Goal: Check status: Check status

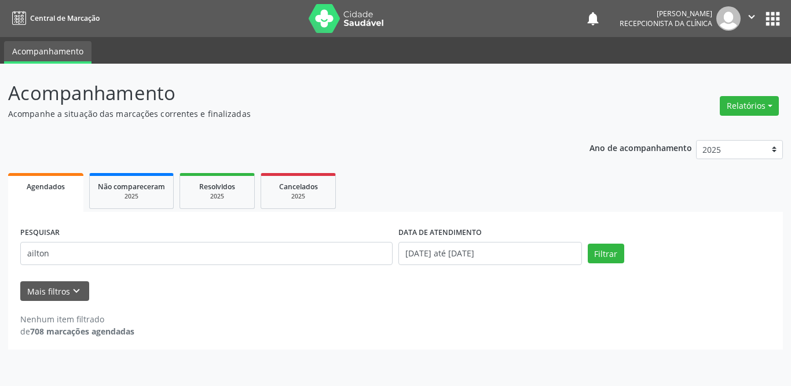
click at [0, 251] on div "Acompanhamento Acompanhe a situação das marcações correntes e finalizadas Relat…" at bounding box center [395, 225] width 791 height 322
type input "[PERSON_NAME]"
click at [587, 244] on button "Filtrar" at bounding box center [605, 254] width 36 height 20
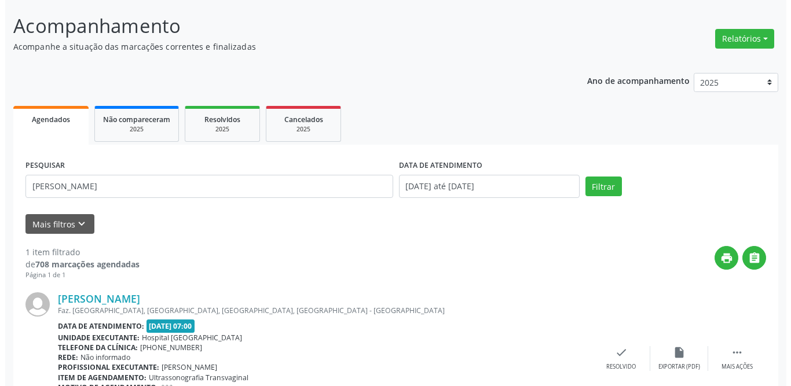
scroll to position [138, 0]
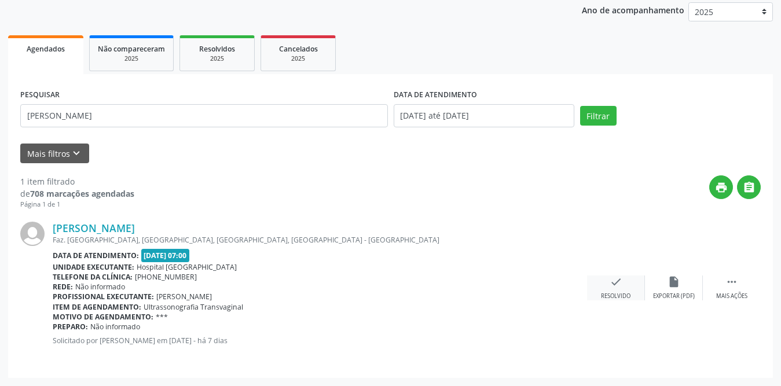
click at [615, 282] on icon "check" at bounding box center [615, 281] width 13 height 13
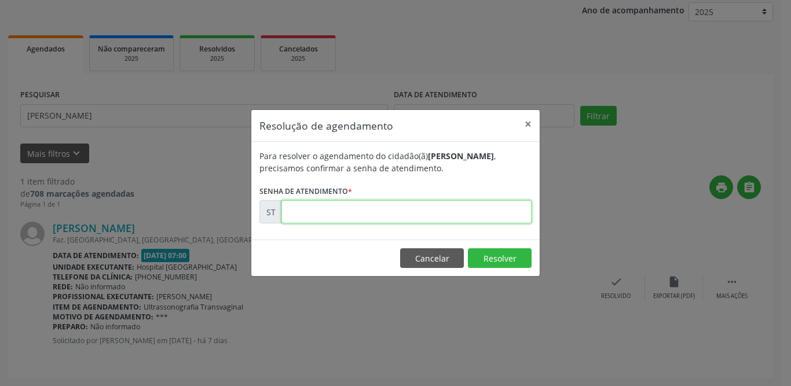
click at [344, 213] on input "text" at bounding box center [406, 211] width 250 height 23
type input "00024891"
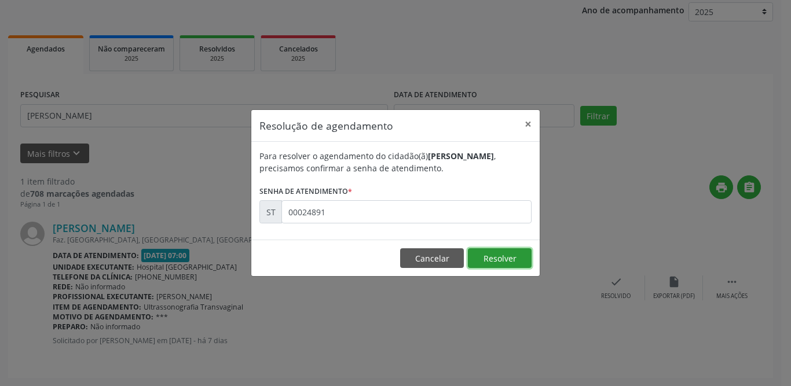
click at [490, 262] on button "Resolver" at bounding box center [500, 258] width 64 height 20
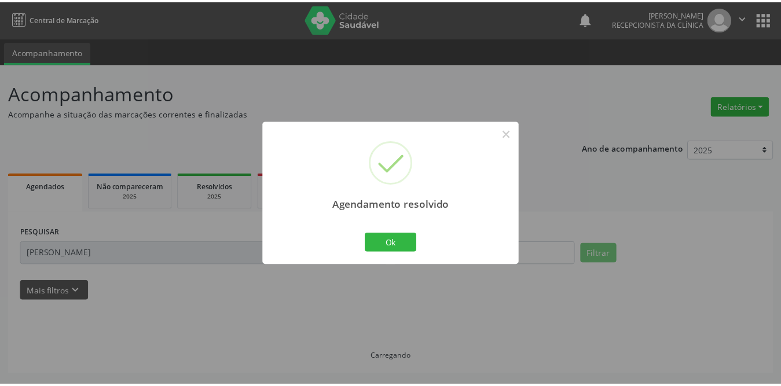
scroll to position [0, 0]
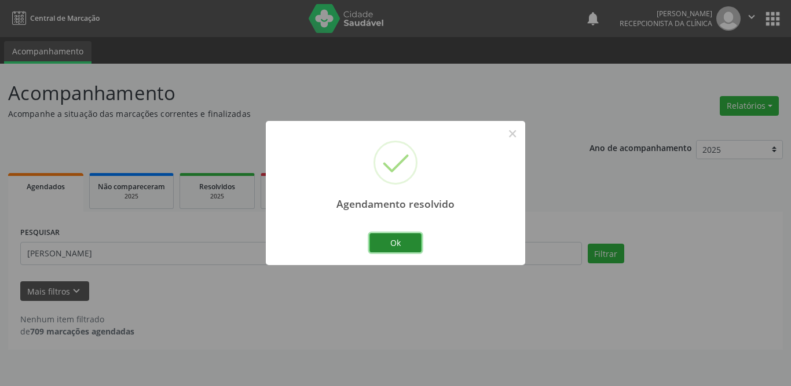
click at [407, 244] on button "Ok" at bounding box center [395, 243] width 52 height 20
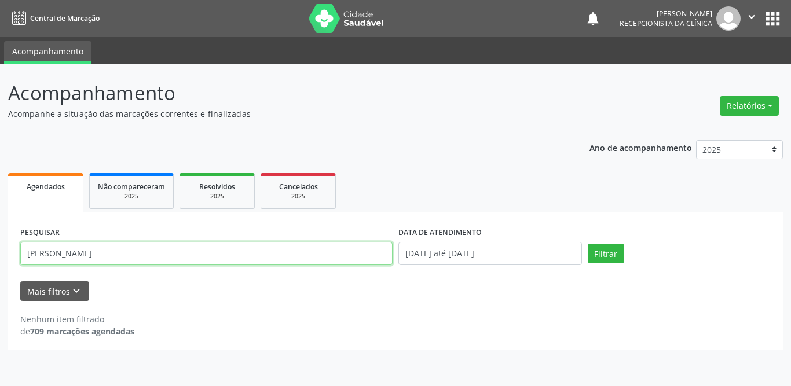
drag, startPoint x: 139, startPoint y: 258, endPoint x: 0, endPoint y: 242, distance: 140.4
click at [0, 243] on div "Acompanhamento Acompanhe a situação das marcações correntes e finalizadas Relat…" at bounding box center [395, 225] width 791 height 322
type input "[PERSON_NAME]"
click at [587, 244] on button "Filtrar" at bounding box center [605, 254] width 36 height 20
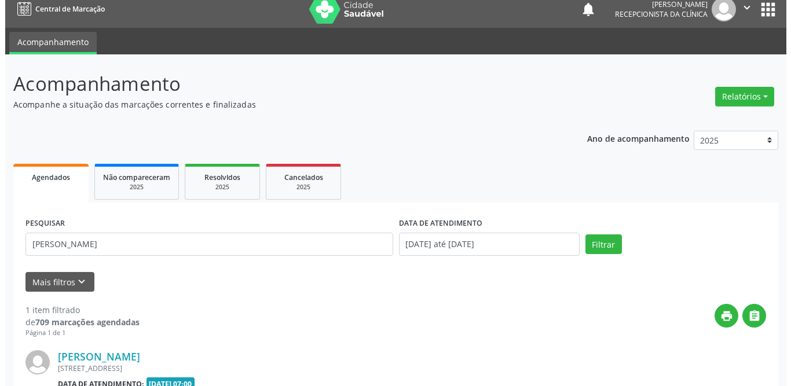
scroll to position [138, 0]
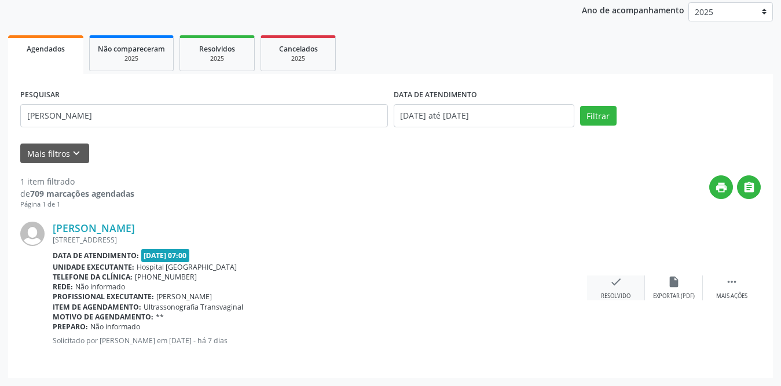
click at [620, 289] on div "check Resolvido" at bounding box center [616, 287] width 58 height 25
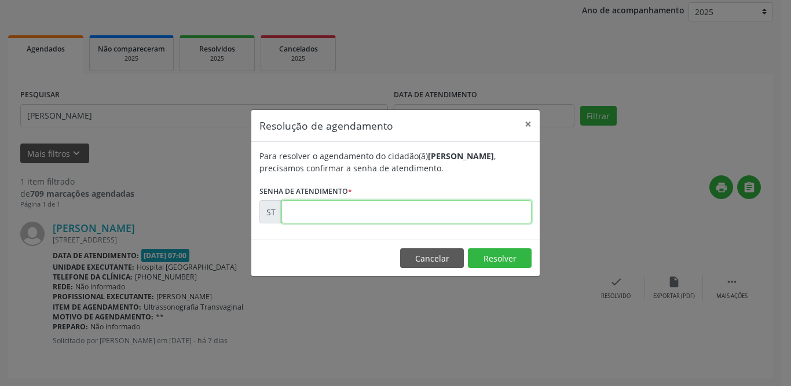
click at [341, 214] on input "text" at bounding box center [406, 211] width 250 height 23
type input "00024929"
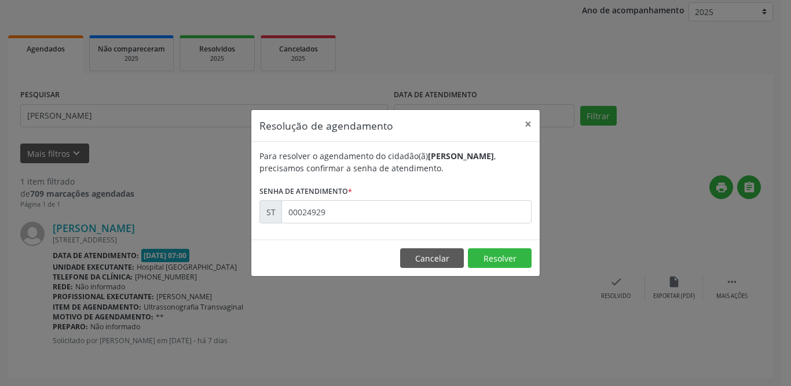
click at [487, 247] on footer "Cancelar Resolver" at bounding box center [395, 258] width 288 height 36
click at [489, 259] on button "Resolver" at bounding box center [500, 258] width 64 height 20
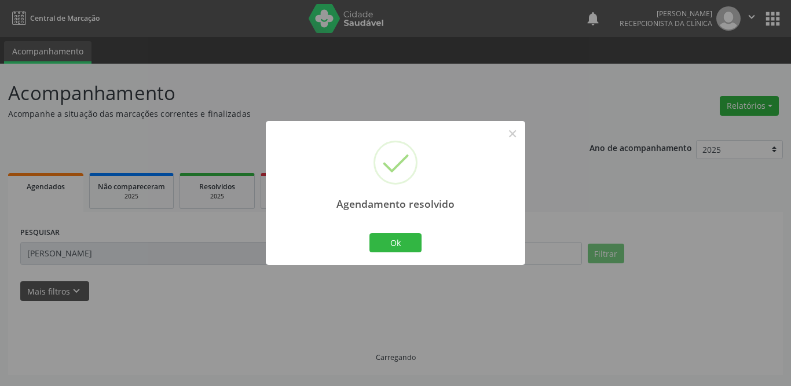
scroll to position [0, 0]
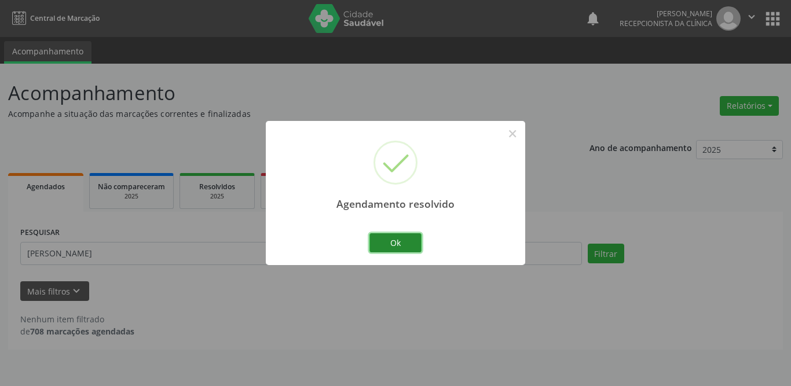
click at [395, 249] on button "Ok" at bounding box center [395, 243] width 52 height 20
